Goal: Navigation & Orientation: Find specific page/section

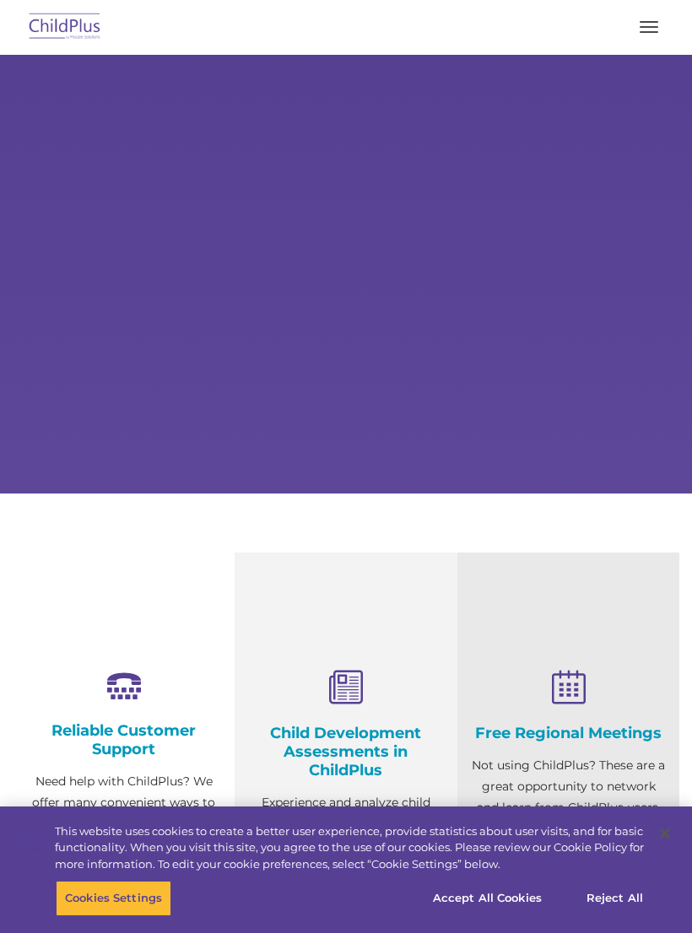
select select "MEDIUM"
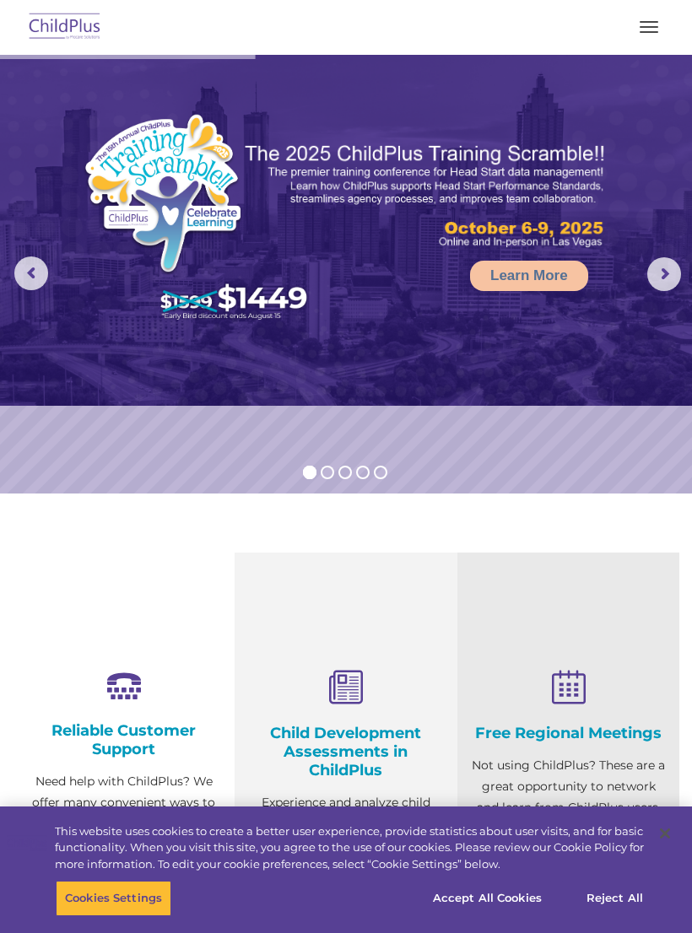
click at [646, 24] on button "button" at bounding box center [648, 27] width 35 height 27
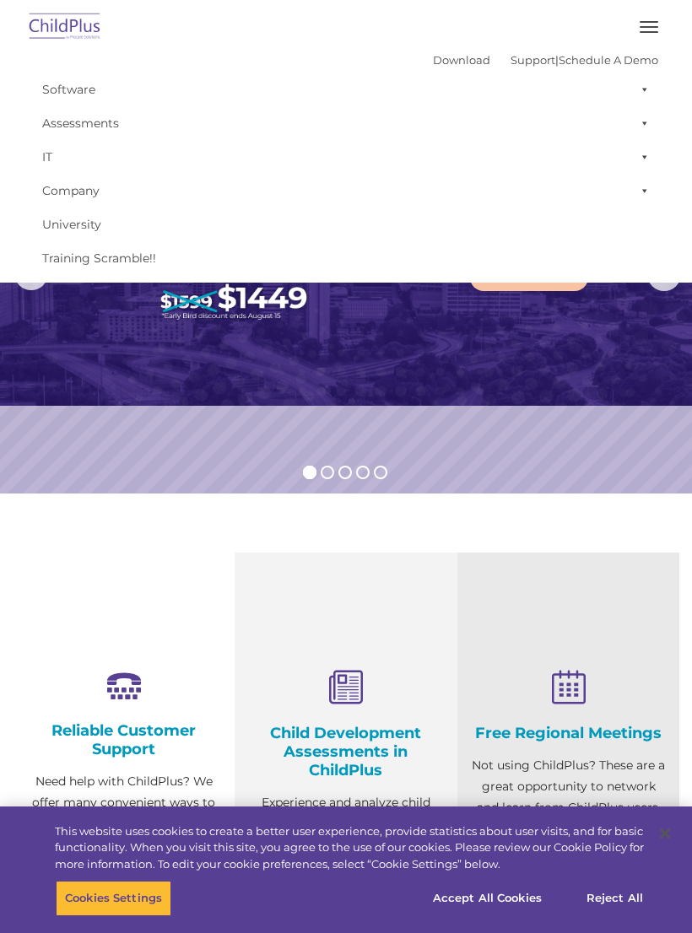
click at [56, 365] on img at bounding box center [346, 230] width 692 height 351
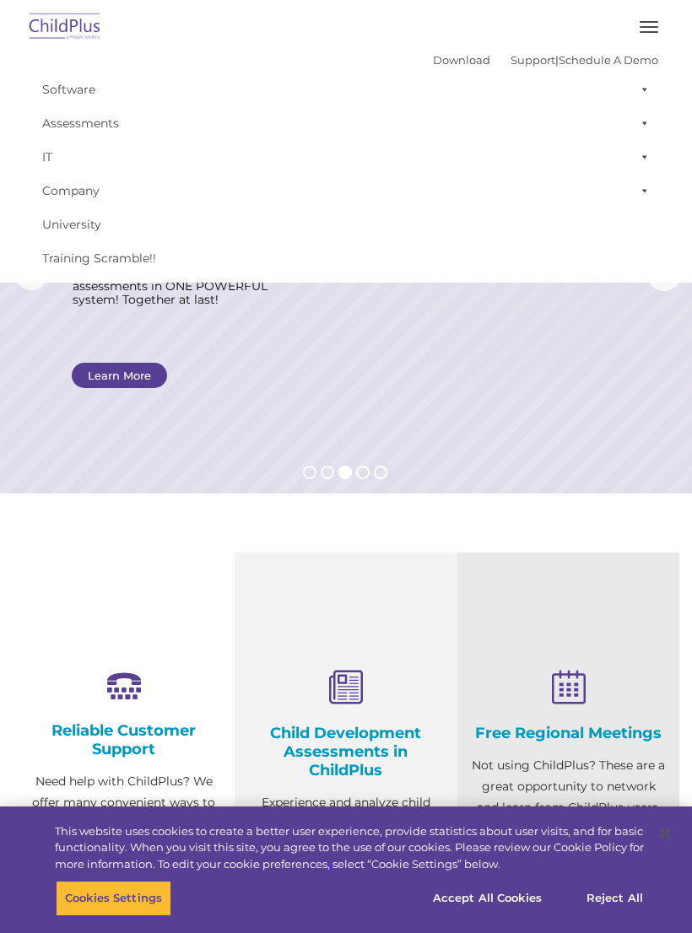
click at [643, 24] on button "button" at bounding box center [648, 27] width 35 height 27
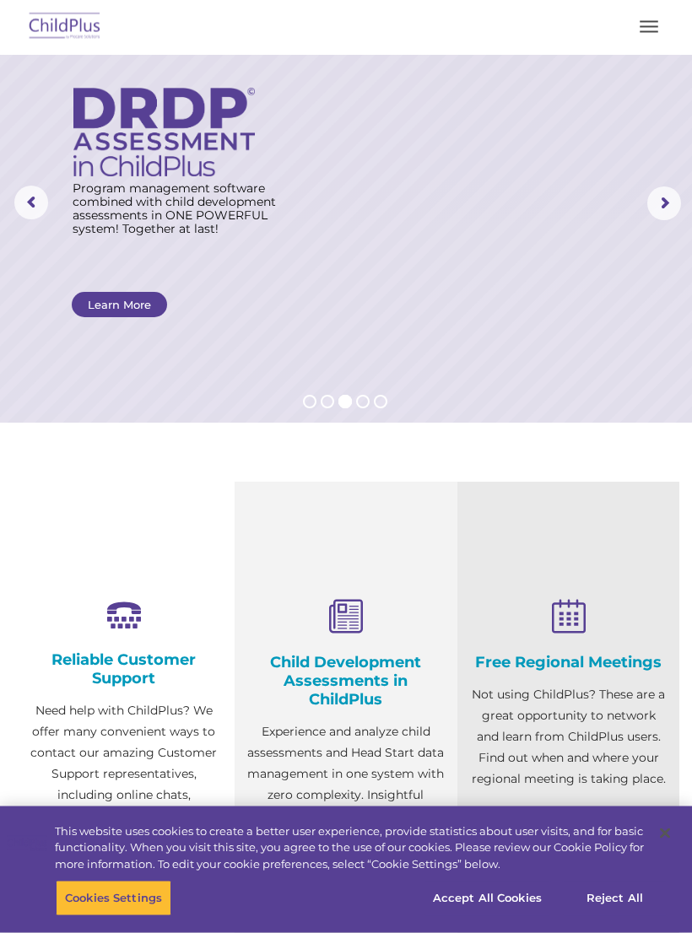
click at [47, 212] on rs-arrow at bounding box center [31, 204] width 34 height 34
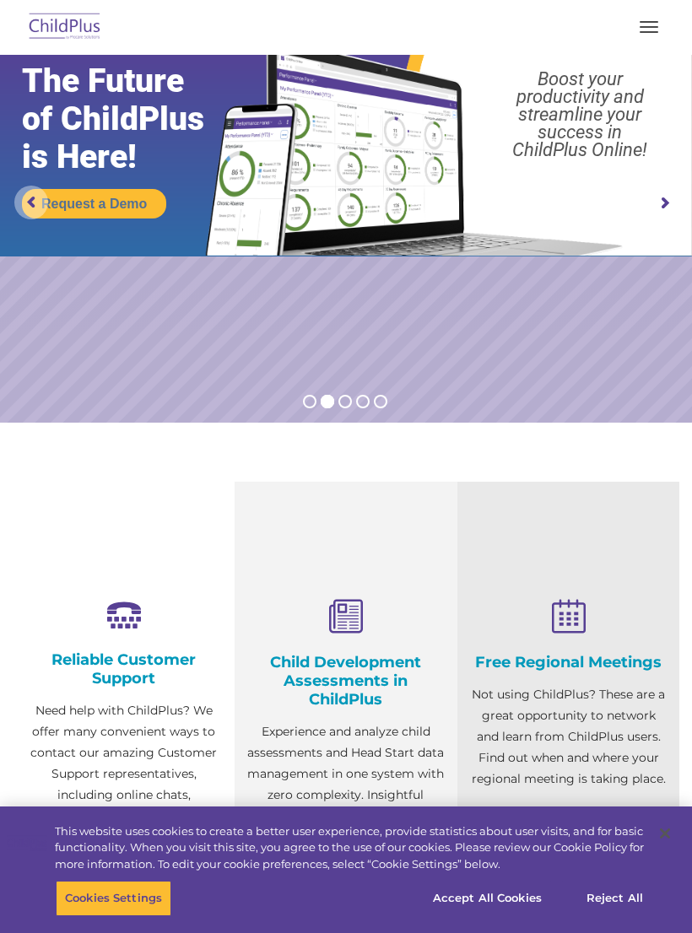
click at [38, 186] on rs-arrow at bounding box center [31, 203] width 34 height 34
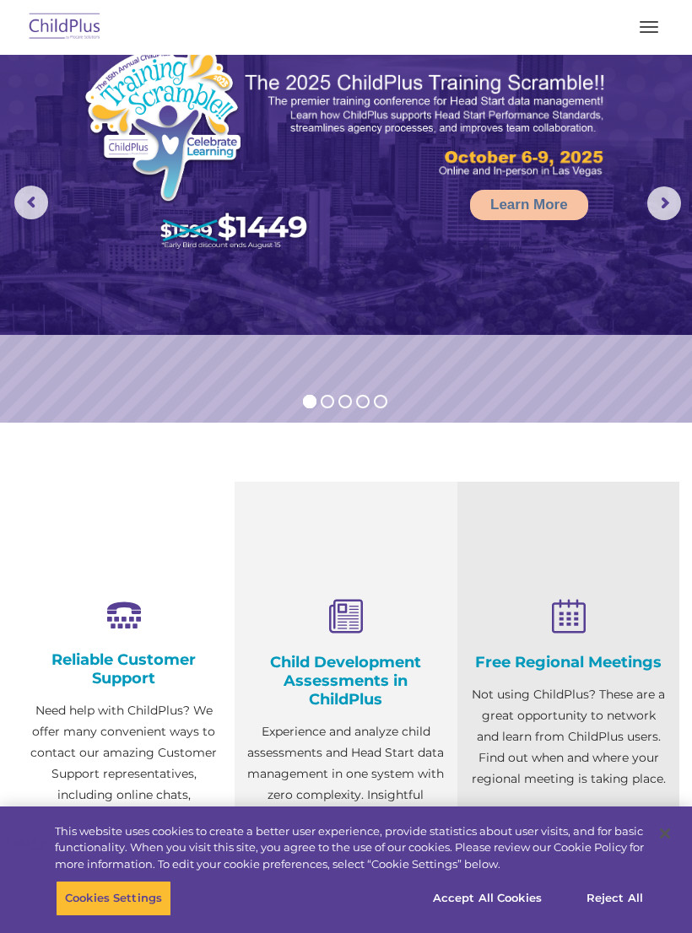
click at [660, 209] on rs-arrow at bounding box center [664, 204] width 34 height 34
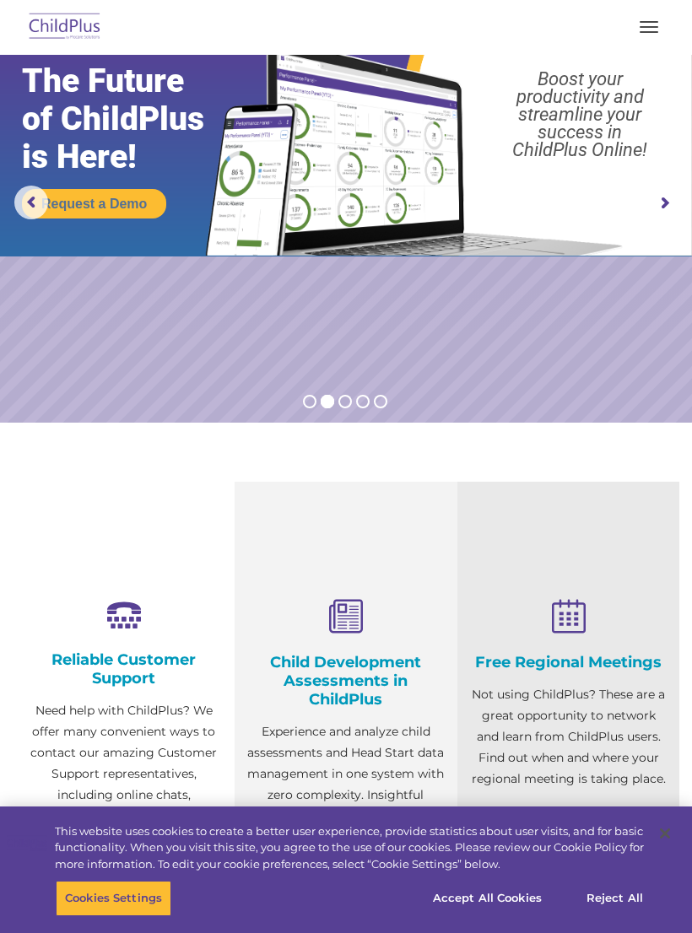
click at [35, 214] on rs-arrow at bounding box center [31, 203] width 34 height 34
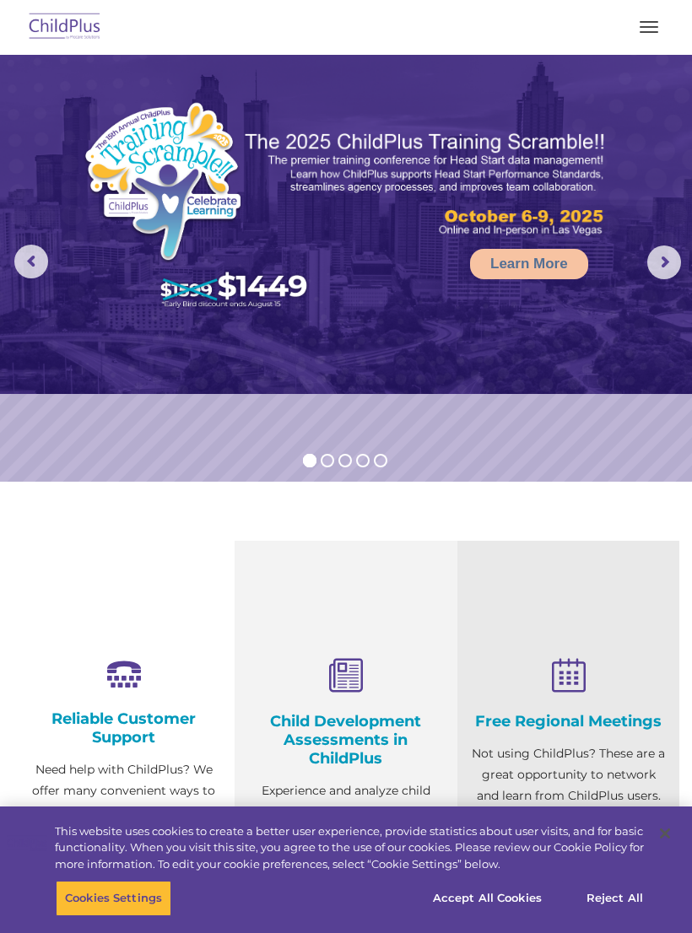
scroll to position [0, 0]
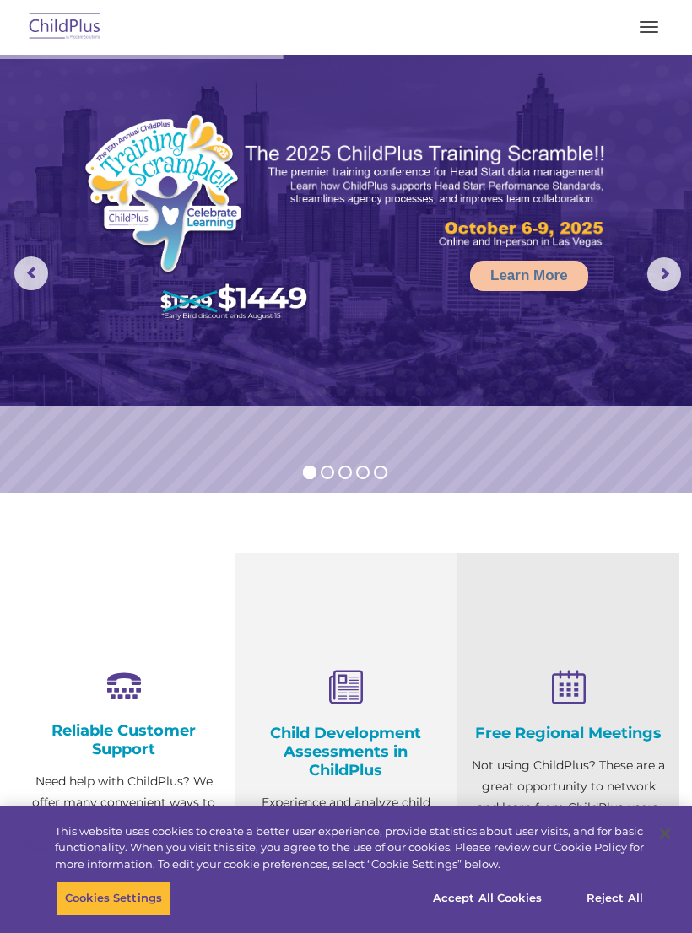
click at [30, 272] on rs-arrow at bounding box center [31, 274] width 34 height 34
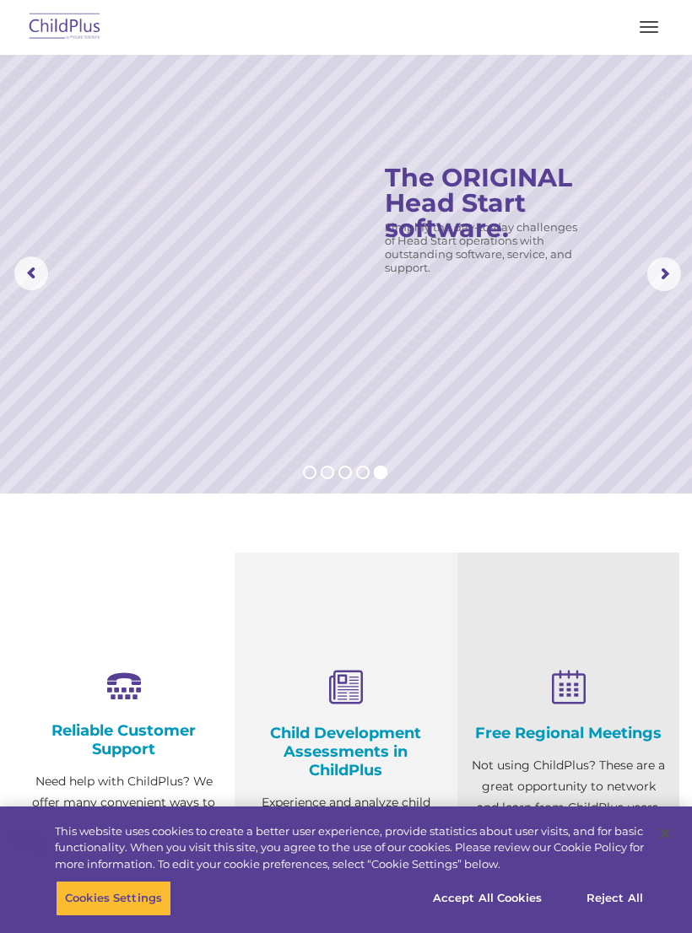
click at [638, 25] on button "button" at bounding box center [648, 27] width 35 height 27
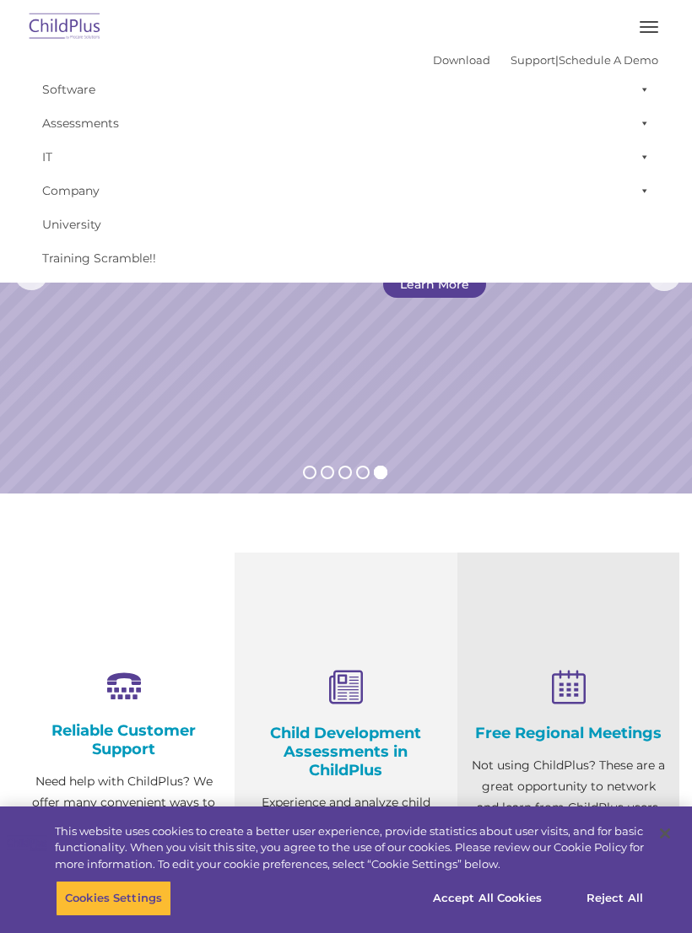
click at [64, 82] on link "Software" at bounding box center [346, 90] width 625 height 34
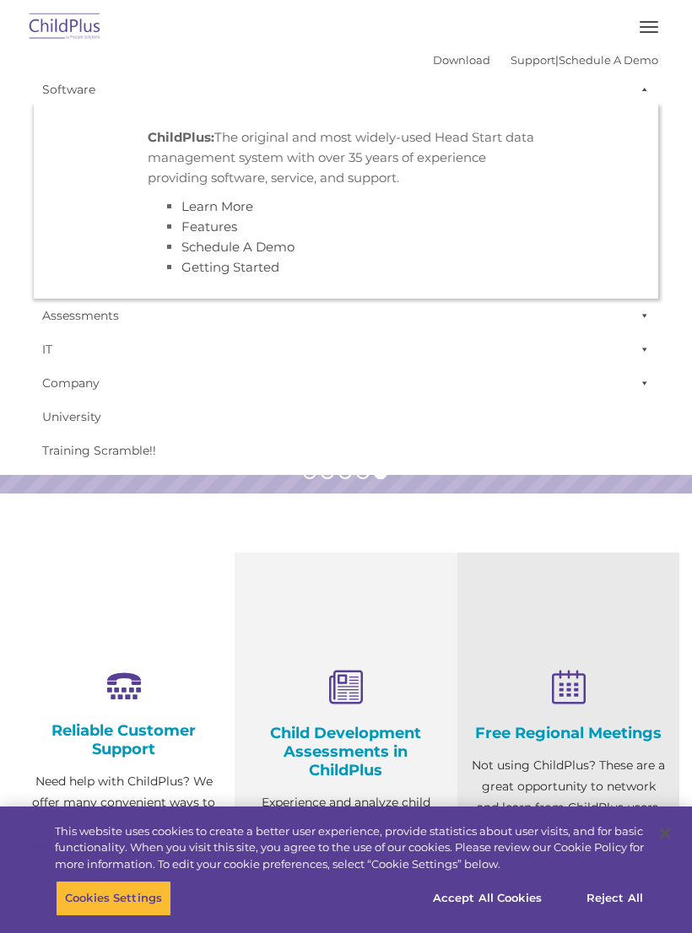
click at [60, 92] on link "Software" at bounding box center [346, 90] width 625 height 34
click at [60, 323] on link "Assessments" at bounding box center [346, 316] width 625 height 34
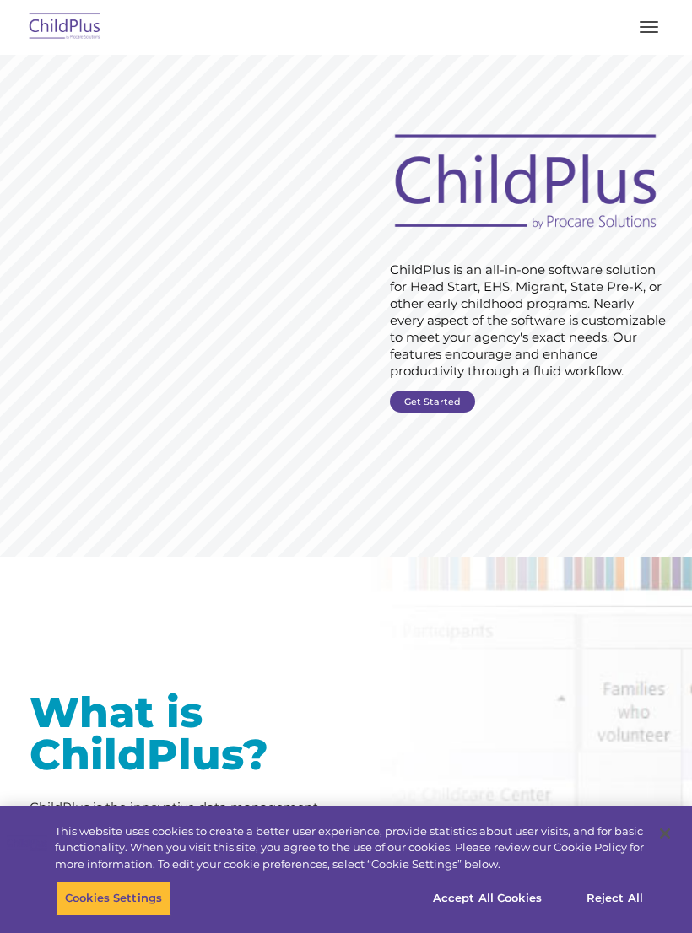
click at [52, 16] on img at bounding box center [64, 28] width 79 height 40
click at [634, 31] on button "button" at bounding box center [648, 27] width 35 height 27
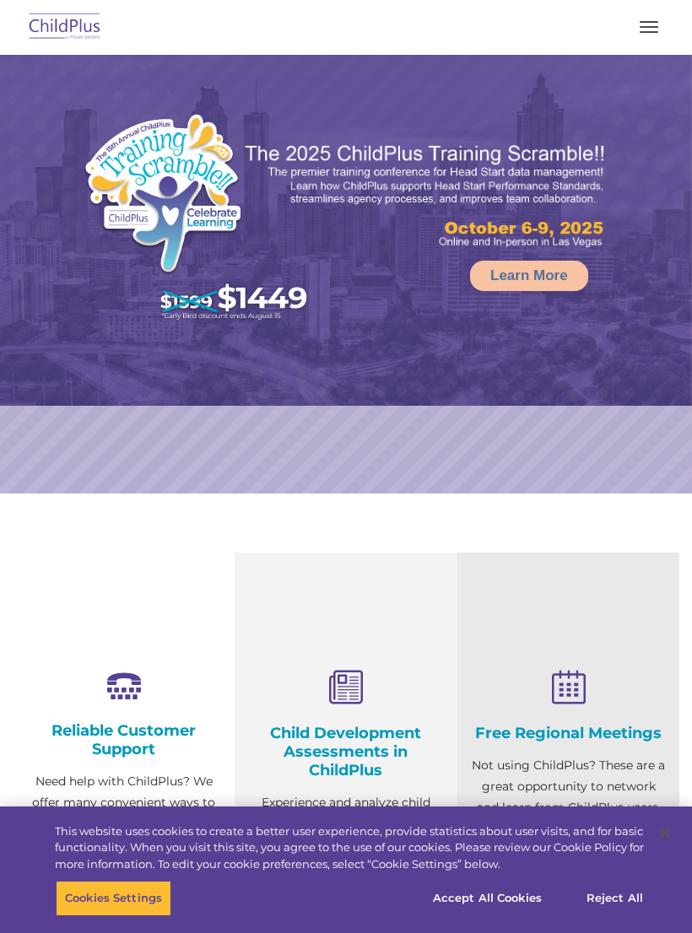
select select "MEDIUM"
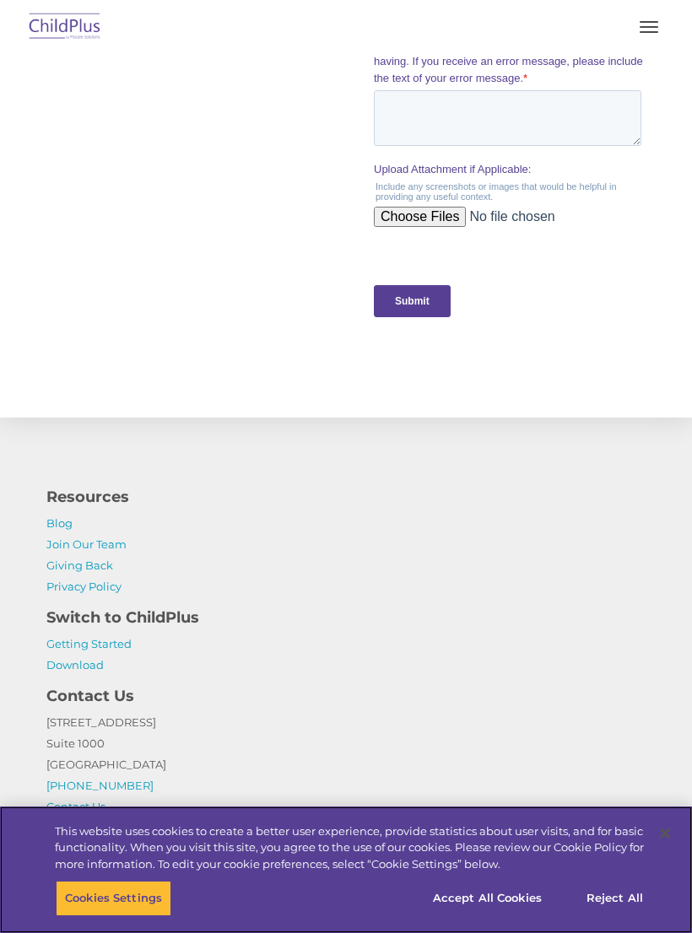
scroll to position [1811, 0]
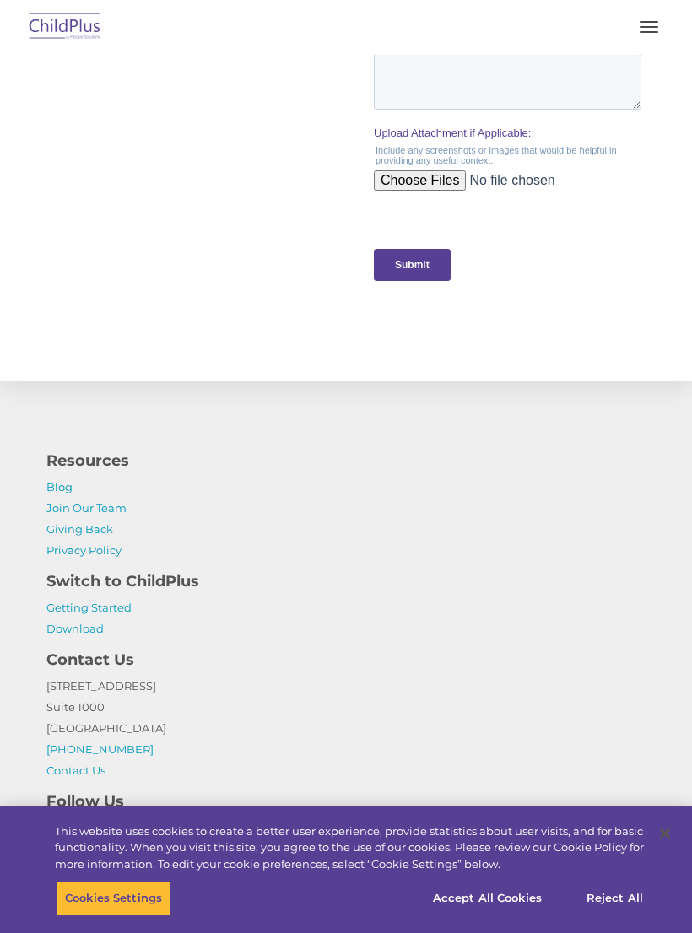
click at [68, 614] on link "Getting Started" at bounding box center [88, 608] width 85 height 14
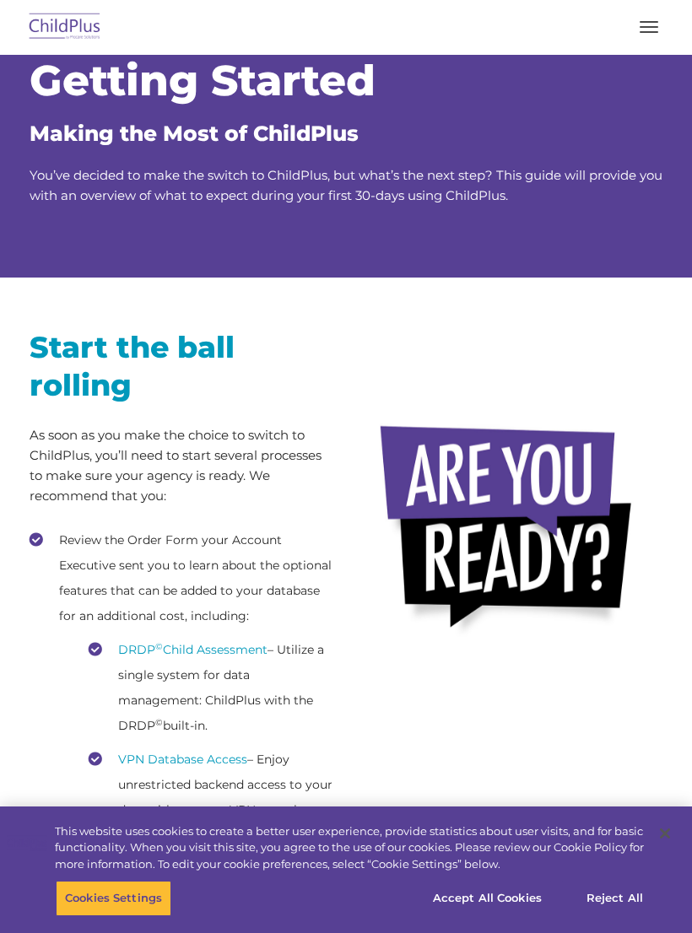
scroll to position [62, 0]
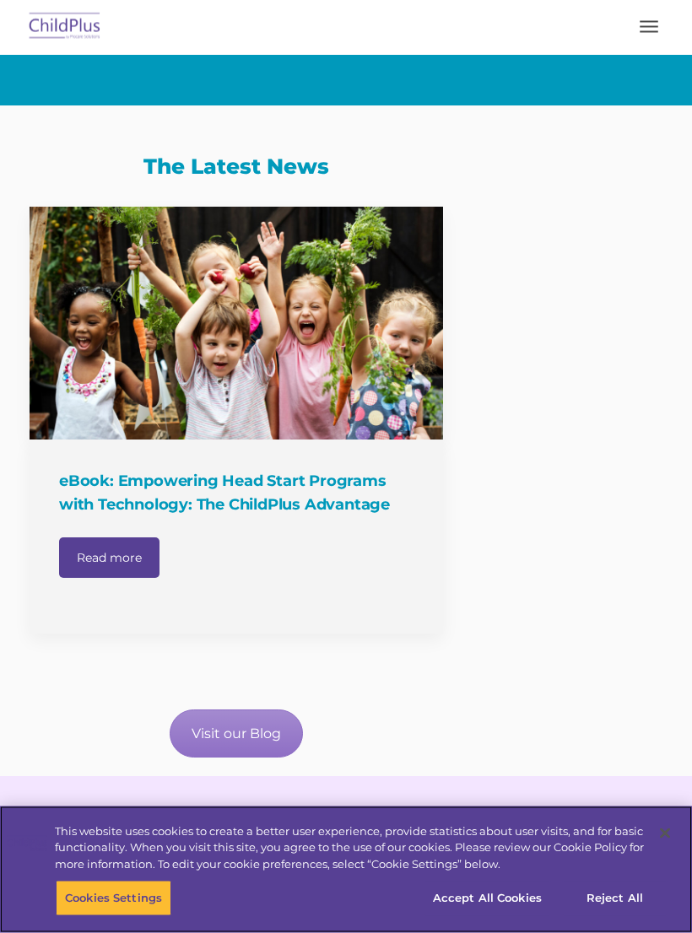
scroll to position [1652, 0]
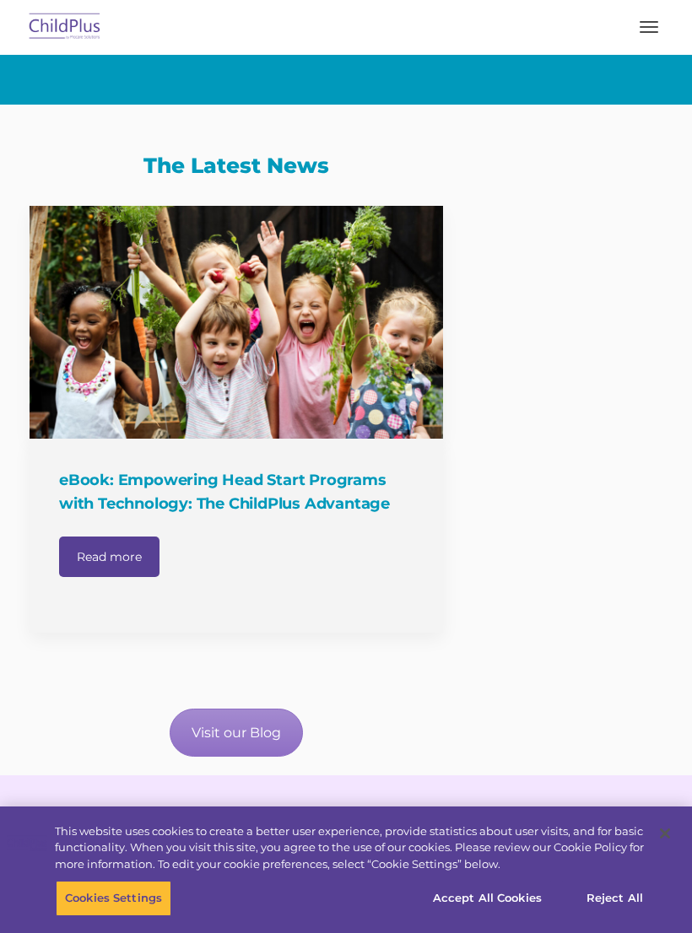
click at [623, 424] on div "The Latest News eBook: Empowering Head Start Programs with Technology: The Chil…" at bounding box center [346, 440] width 658 height 671
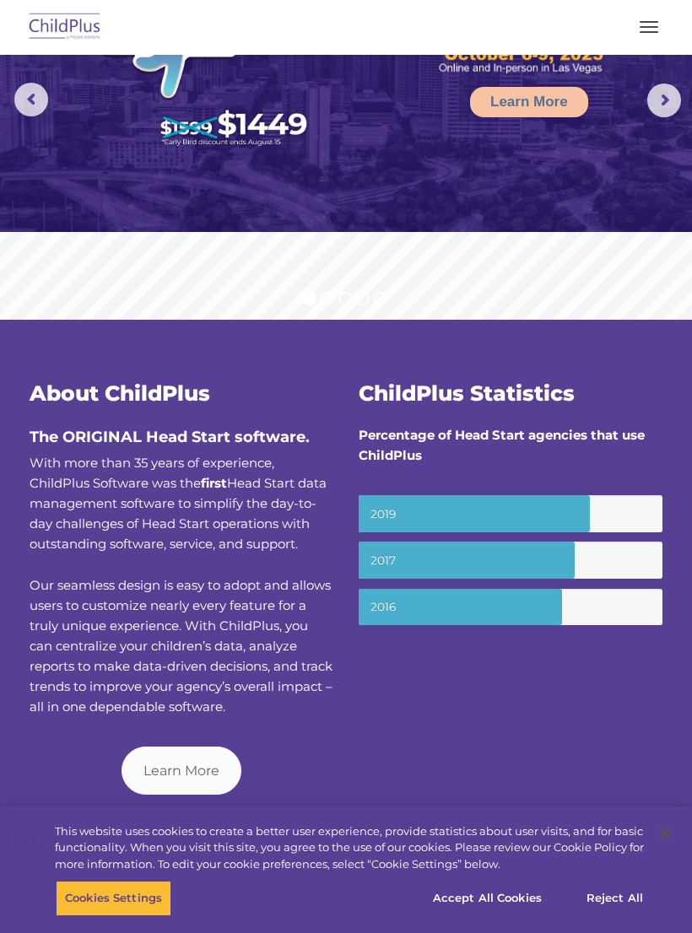
scroll to position [0, 0]
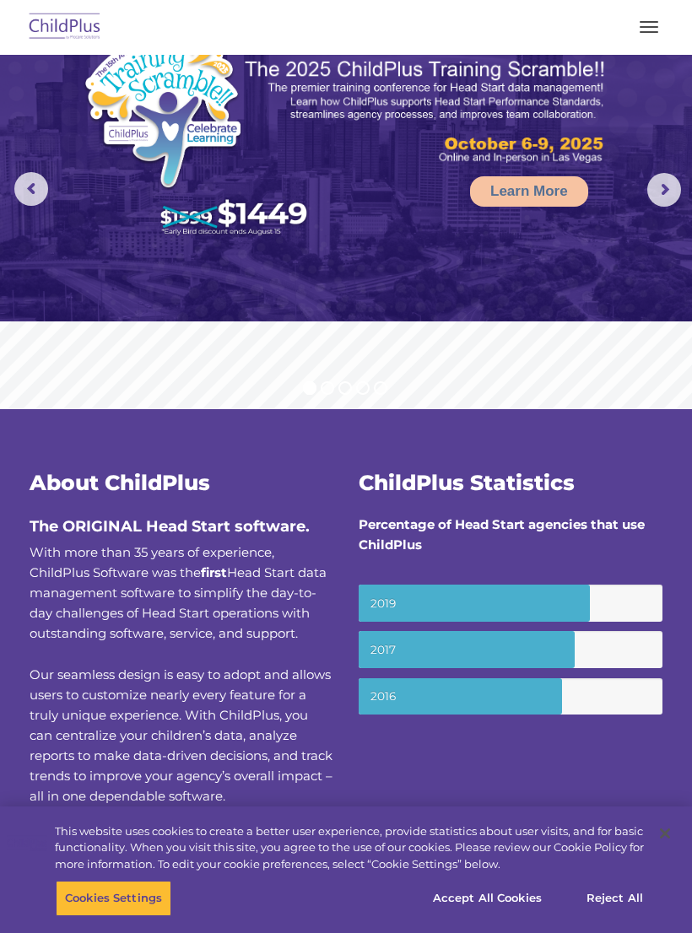
click at [640, 24] on button "button" at bounding box center [648, 27] width 35 height 27
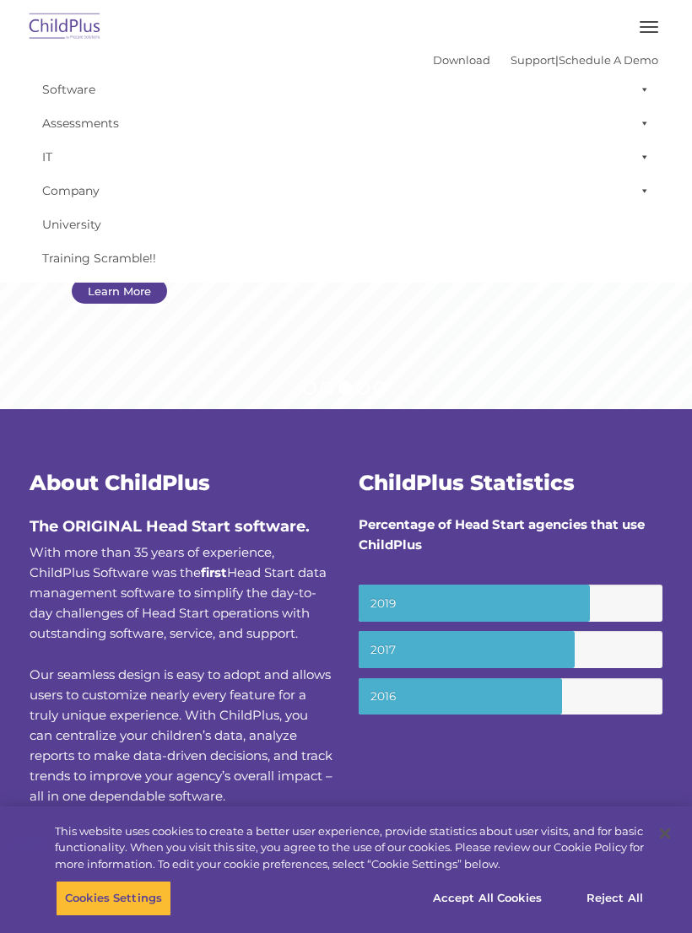
click at [58, 30] on img at bounding box center [64, 28] width 79 height 40
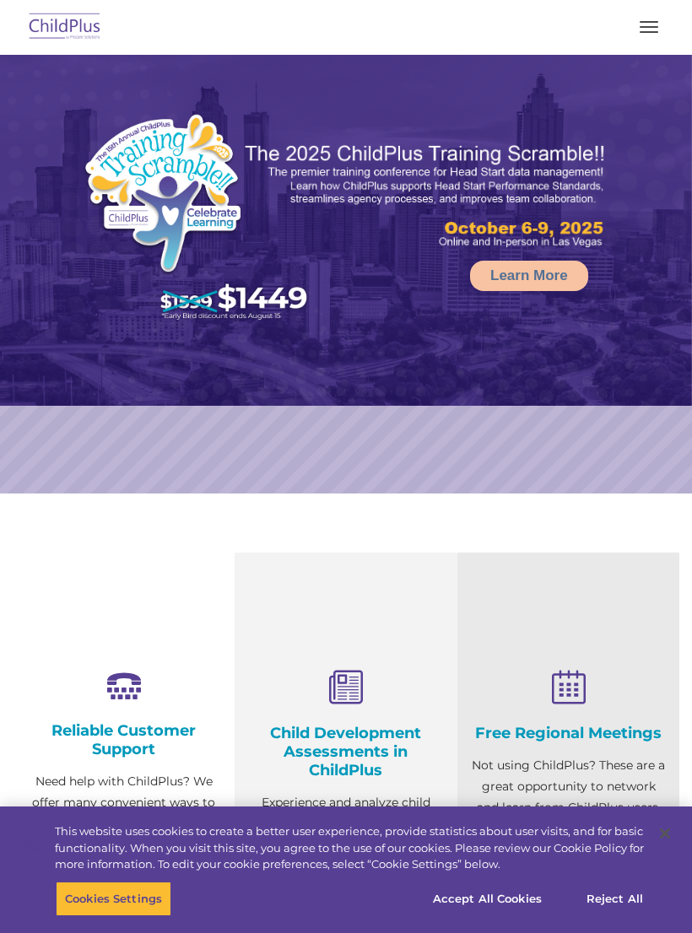
select select "MEDIUM"
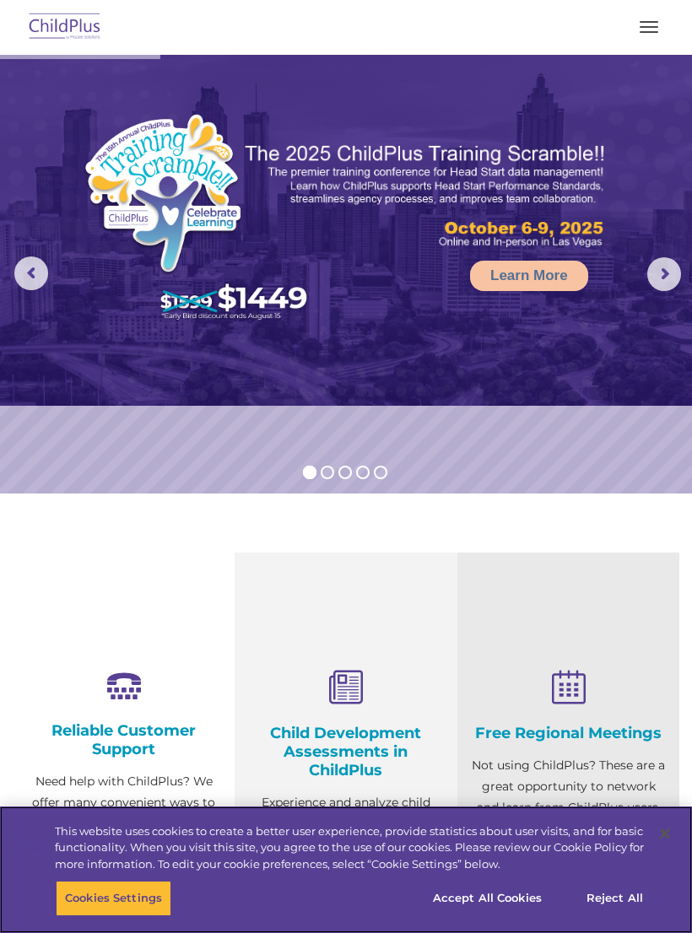
click at [631, 896] on button "Reject All" at bounding box center [614, 898] width 105 height 35
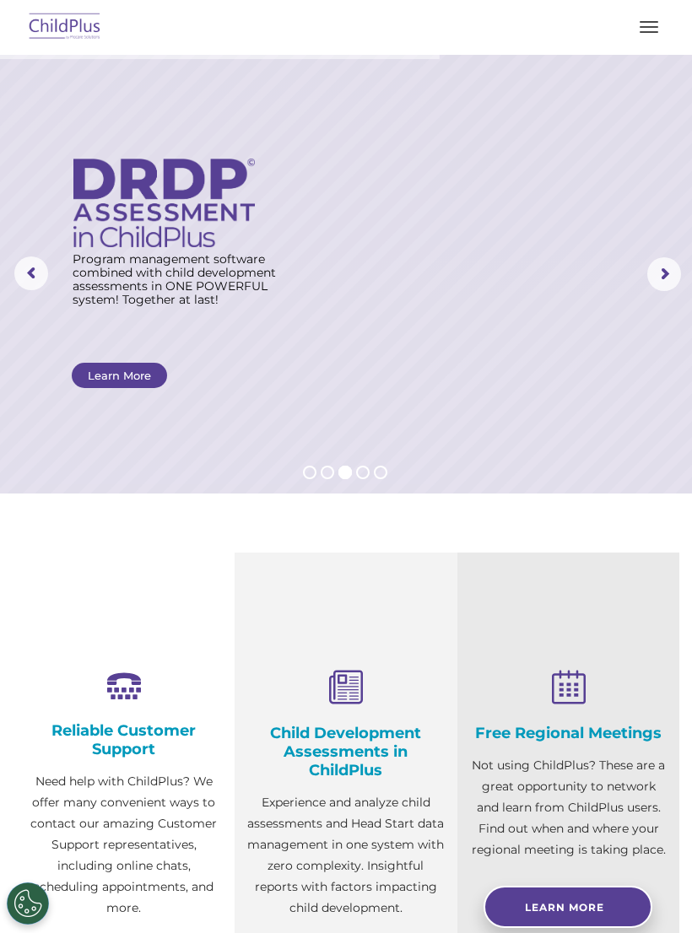
click at [62, 15] on img at bounding box center [64, 28] width 79 height 40
click at [93, 30] on img at bounding box center [64, 28] width 79 height 40
click at [16, 267] on rs-arrow at bounding box center [31, 274] width 34 height 34
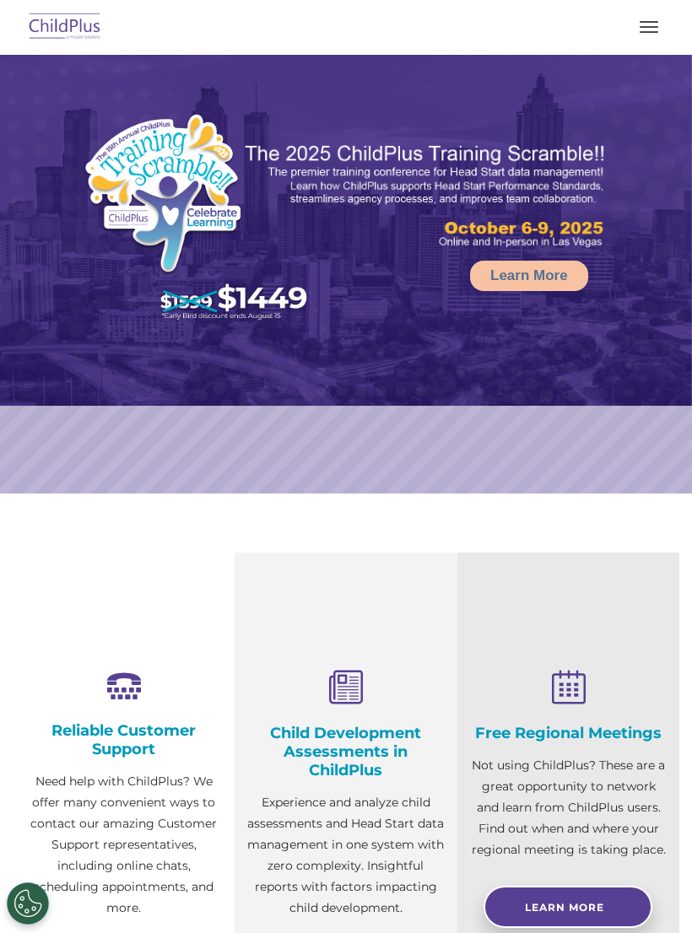
select select "MEDIUM"
click at [73, 43] on img at bounding box center [64, 28] width 79 height 40
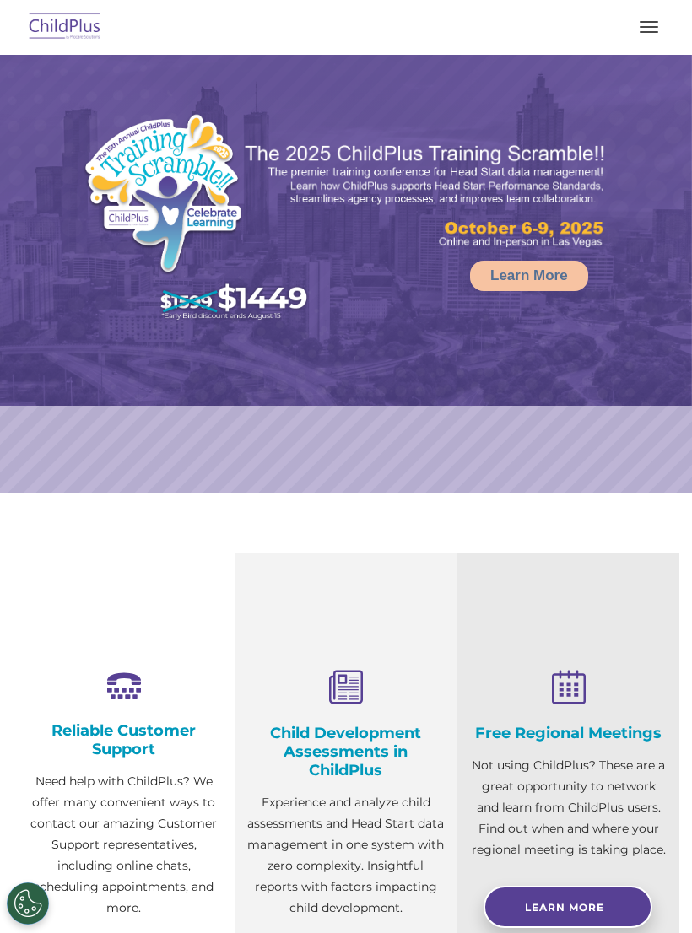
select select "MEDIUM"
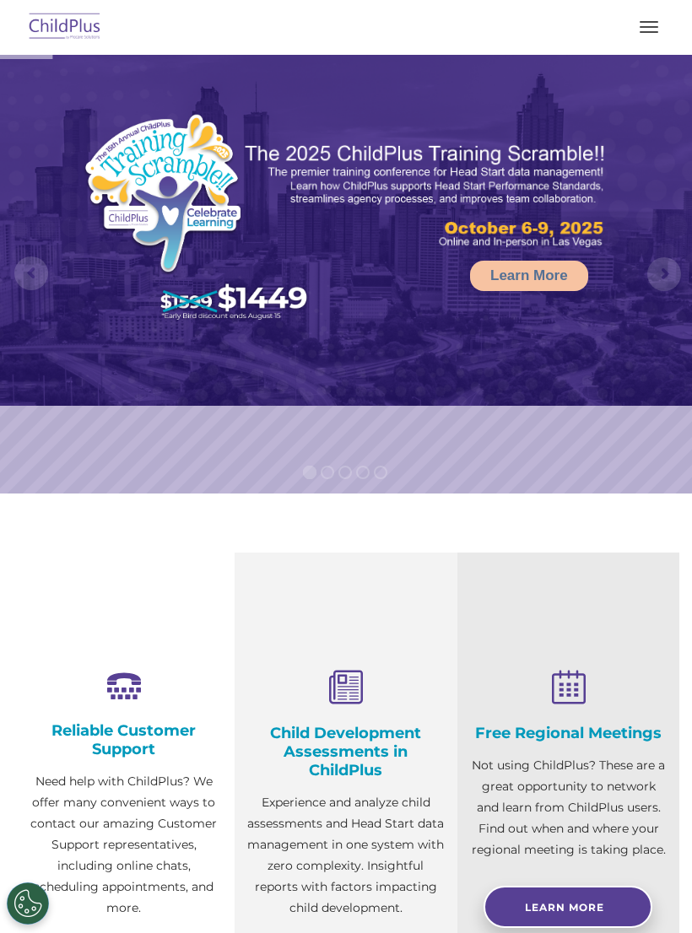
click at [649, 31] on span "button" at bounding box center [649, 32] width 19 height 2
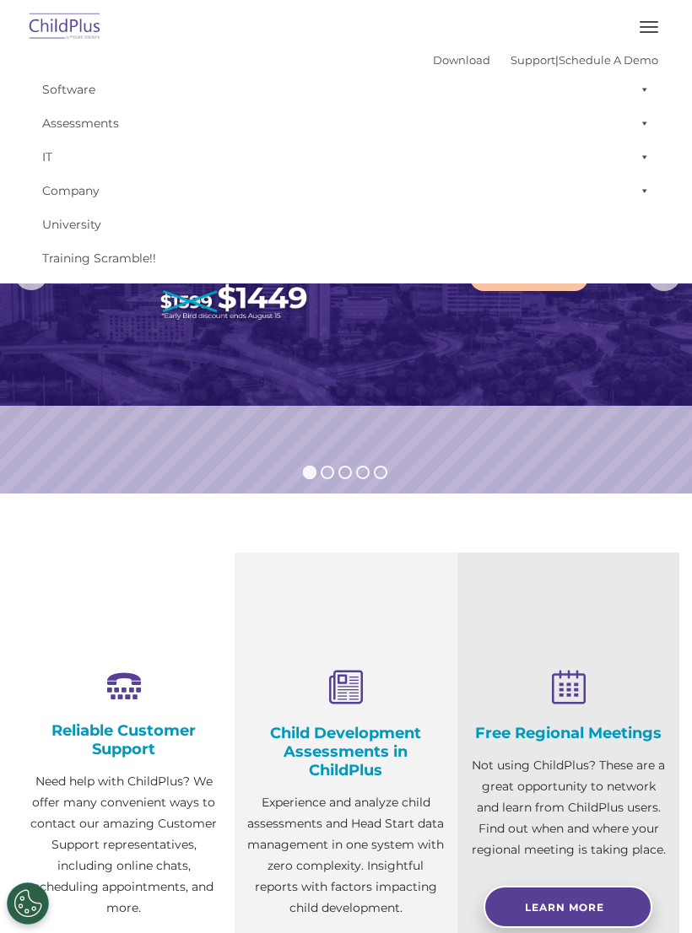
click at [652, 28] on button "button" at bounding box center [648, 27] width 35 height 27
